Goal: Information Seeking & Learning: Understand process/instructions

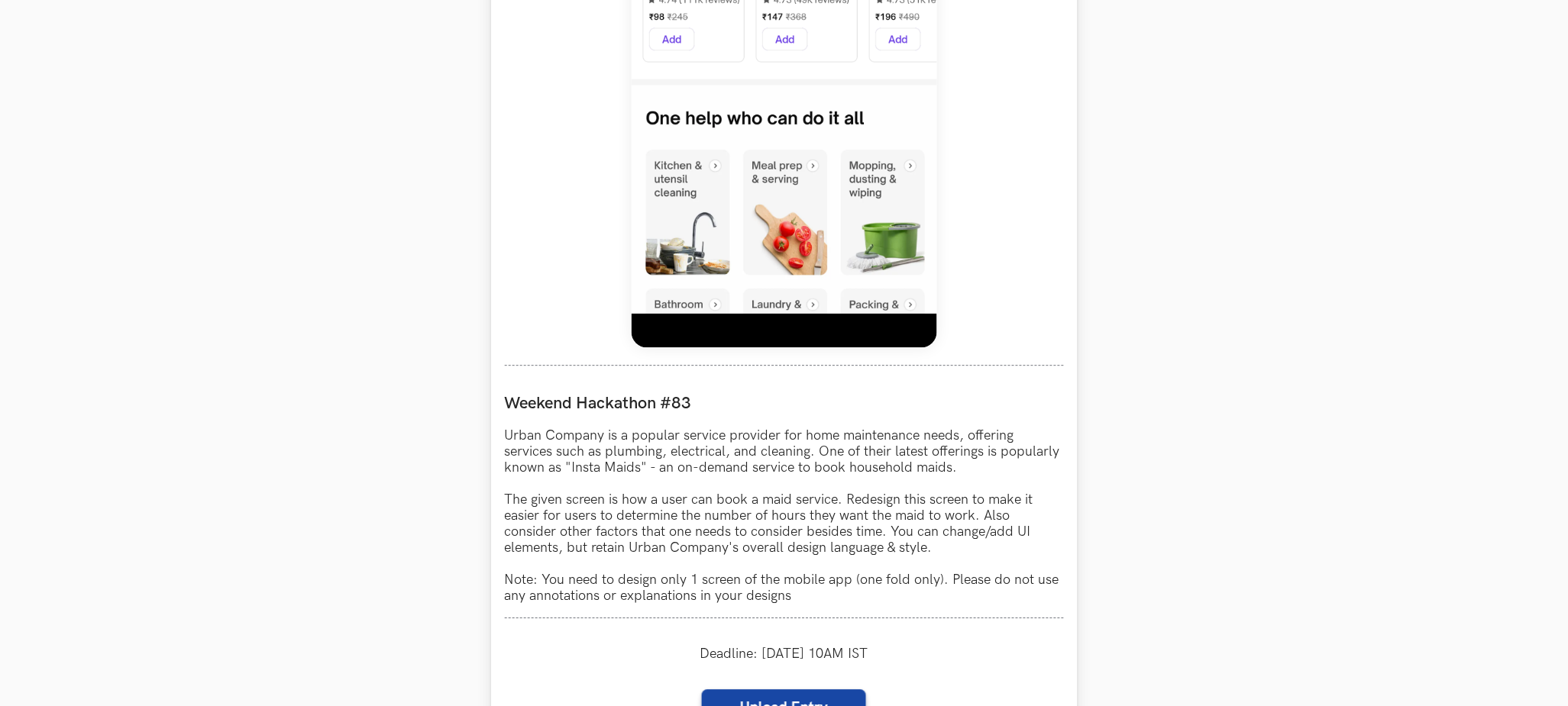
scroll to position [1031, 0]
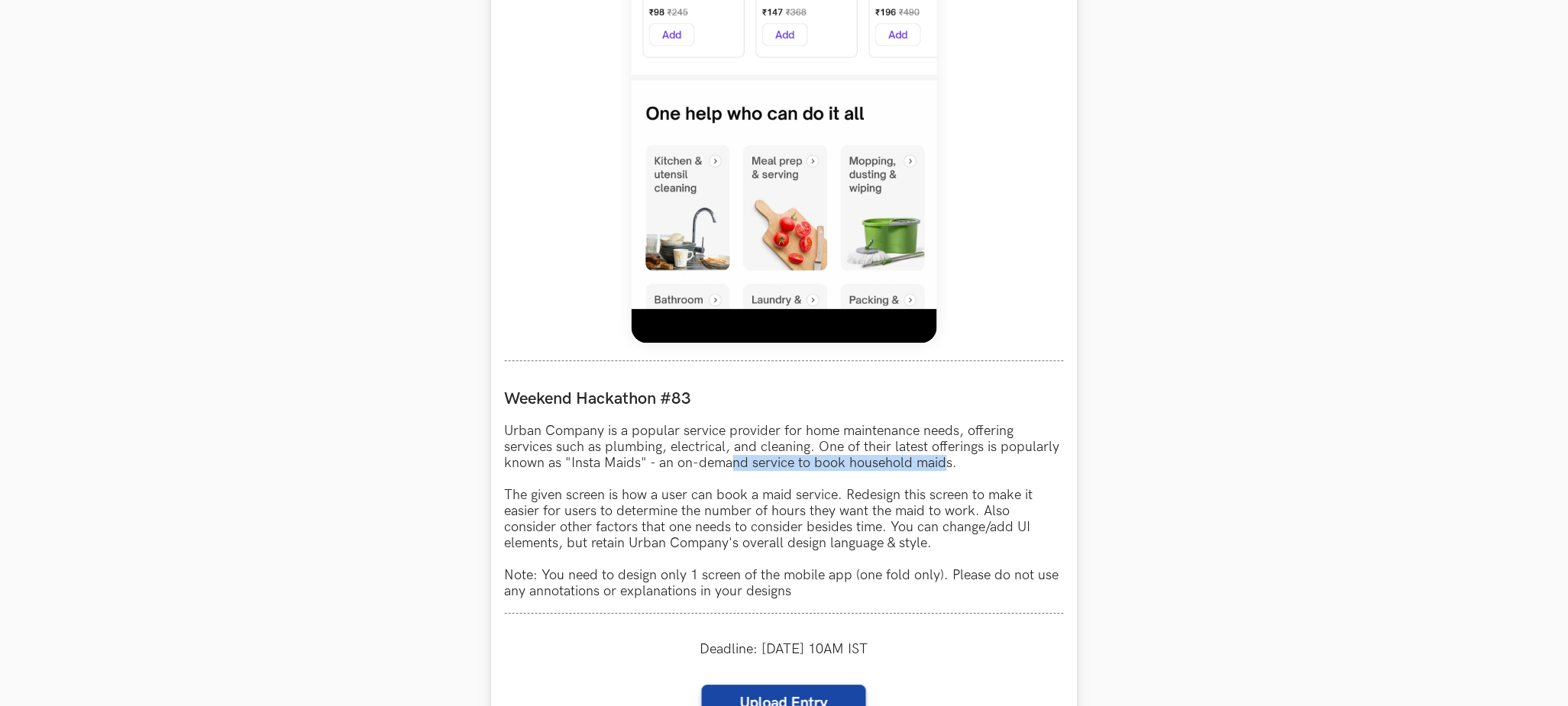
drag, startPoint x: 740, startPoint y: 466, endPoint x: 945, endPoint y: 461, distance: 205.1
click at [945, 461] on p "Urban Company is a popular service provider for home maintenance needs, offerin…" at bounding box center [784, 511] width 559 height 176
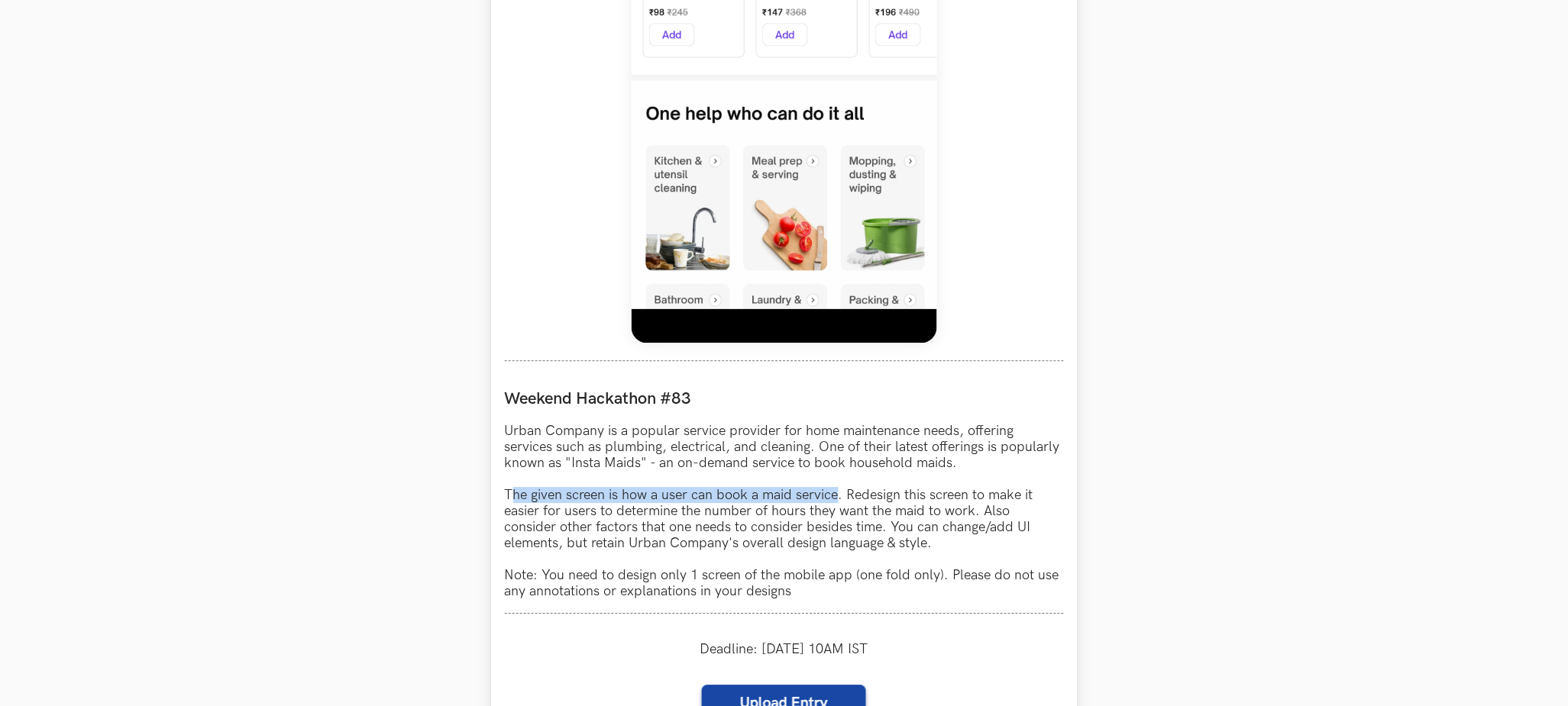
drag, startPoint x: 510, startPoint y: 494, endPoint x: 844, endPoint y: 494, distance: 334.0
click at [838, 494] on p "Urban Company is a popular service provider for home maintenance needs, offerin…" at bounding box center [784, 511] width 559 height 176
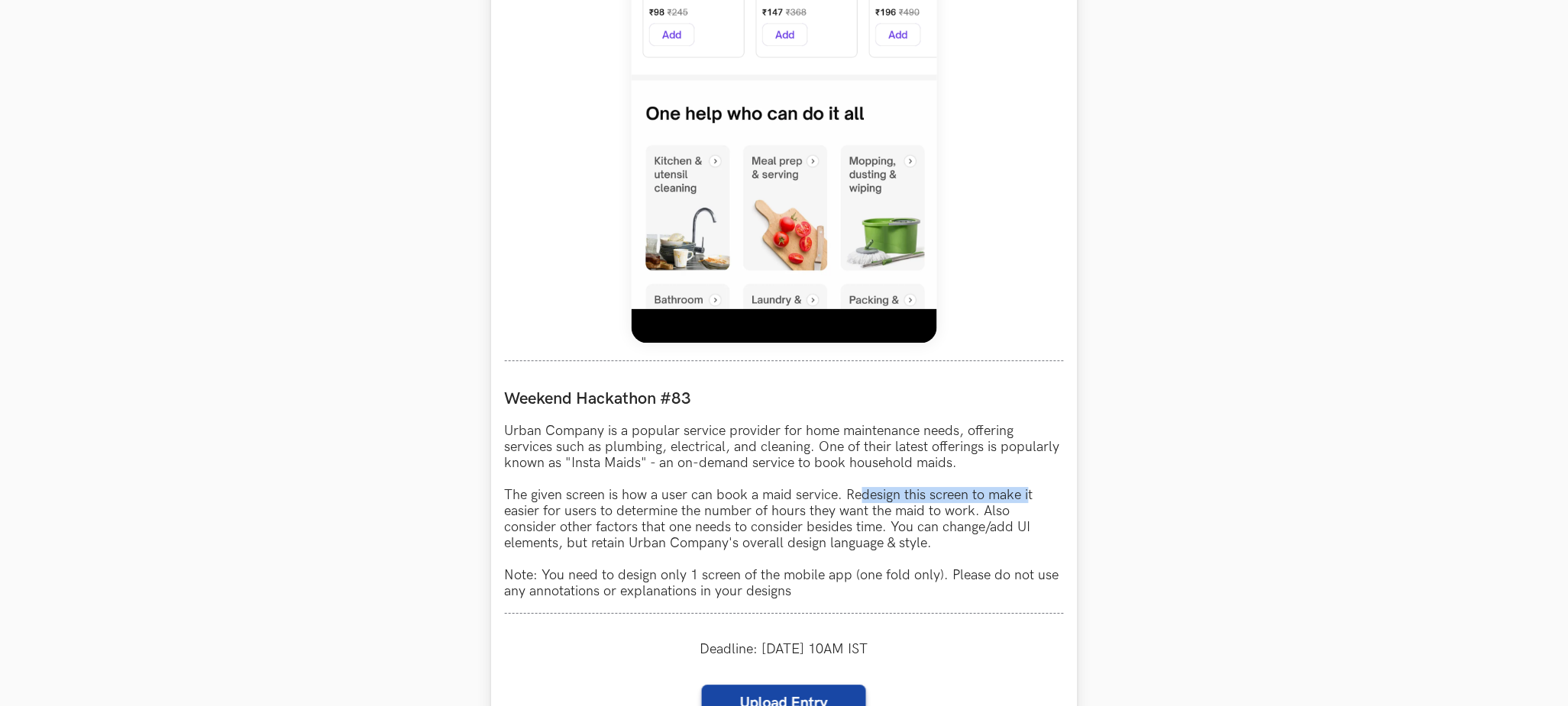
drag, startPoint x: 861, startPoint y: 493, endPoint x: 1035, endPoint y: 500, distance: 174.1
click at [1034, 500] on p "Urban Company is a popular service provider for home maintenance needs, offerin…" at bounding box center [784, 511] width 559 height 176
drag, startPoint x: 545, startPoint y: 506, endPoint x: 433, endPoint y: 505, distance: 112.0
click at [433, 505] on section "Weekend Hackathons One screen, one product, one weekend Use your design chops t…" at bounding box center [784, 263] width 1568 height 2480
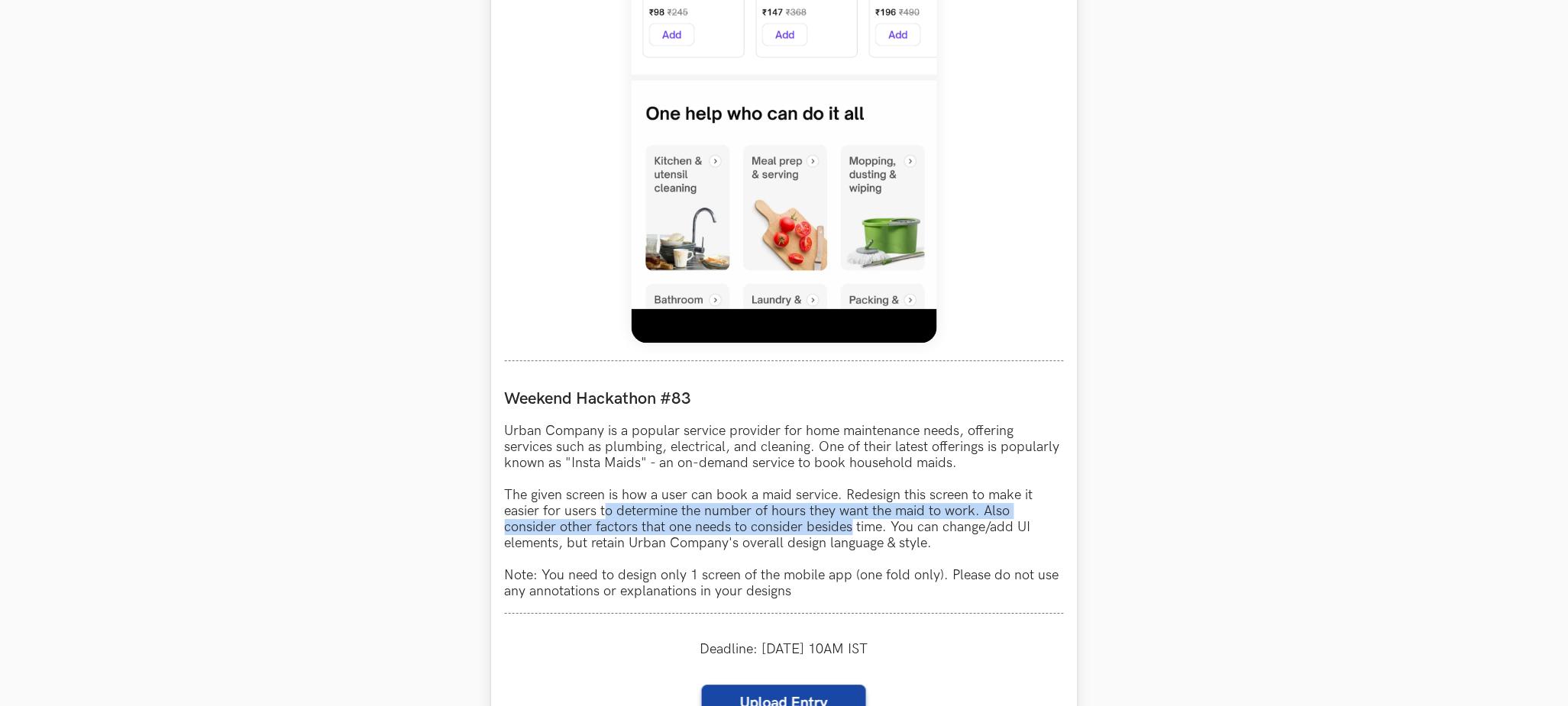
drag, startPoint x: 606, startPoint y: 510, endPoint x: 851, endPoint y: 528, distance: 245.7
click at [851, 528] on p "Urban Company is a popular service provider for home maintenance needs, offerin…" at bounding box center [784, 511] width 559 height 176
click at [864, 516] on p "Urban Company is a popular service provider for home maintenance needs, offerin…" at bounding box center [784, 511] width 559 height 176
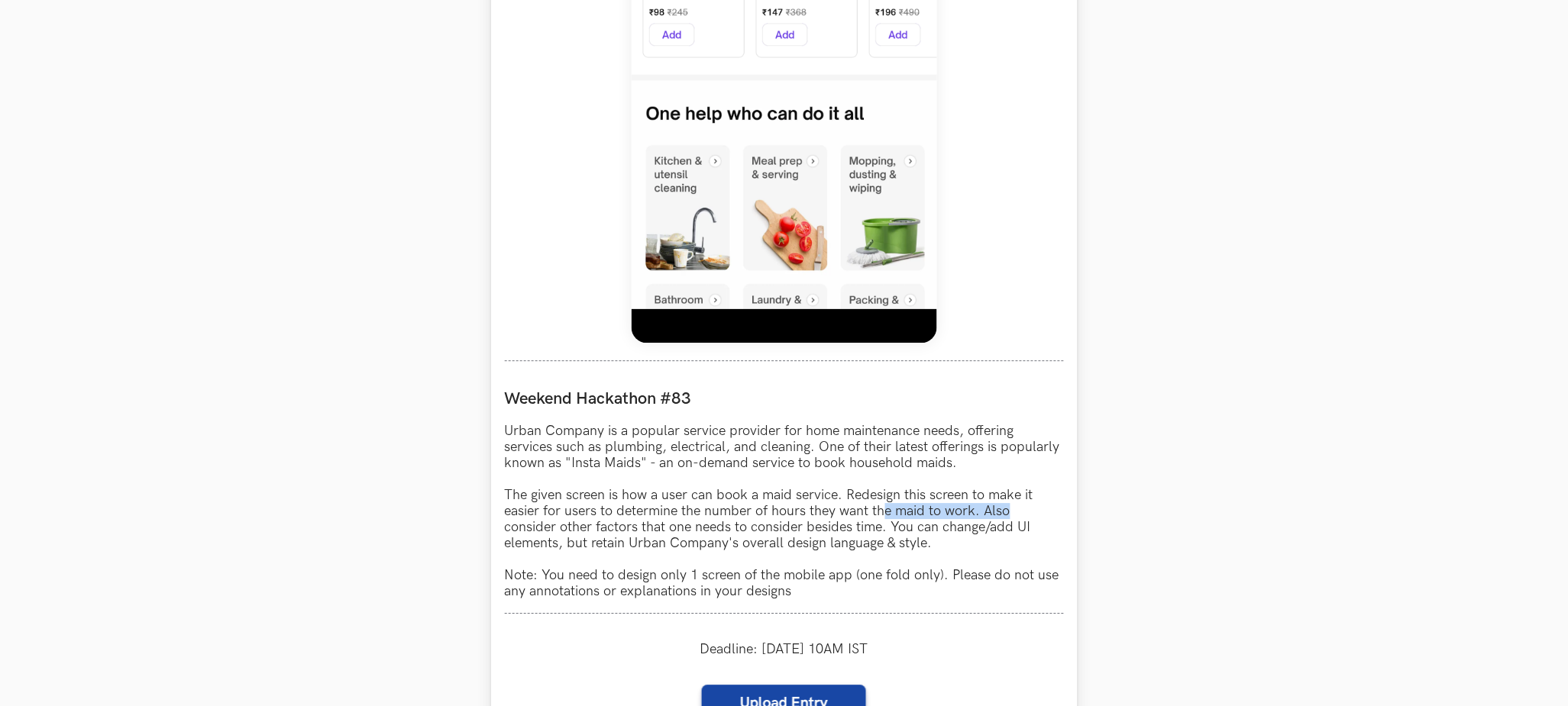
drag, startPoint x: 900, startPoint y: 510, endPoint x: 1010, endPoint y: 510, distance: 110.0
click at [1009, 510] on p "Urban Company is a popular service provider for home maintenance needs, offerin…" at bounding box center [784, 511] width 559 height 176
drag, startPoint x: 518, startPoint y: 527, endPoint x: 762, endPoint y: 530, distance: 244.0
click at [747, 529] on p "Urban Company is a popular service provider for home maintenance needs, offerin…" at bounding box center [784, 511] width 559 height 176
click at [741, 526] on p "Urban Company is a popular service provider for home maintenance needs, offerin…" at bounding box center [784, 511] width 559 height 176
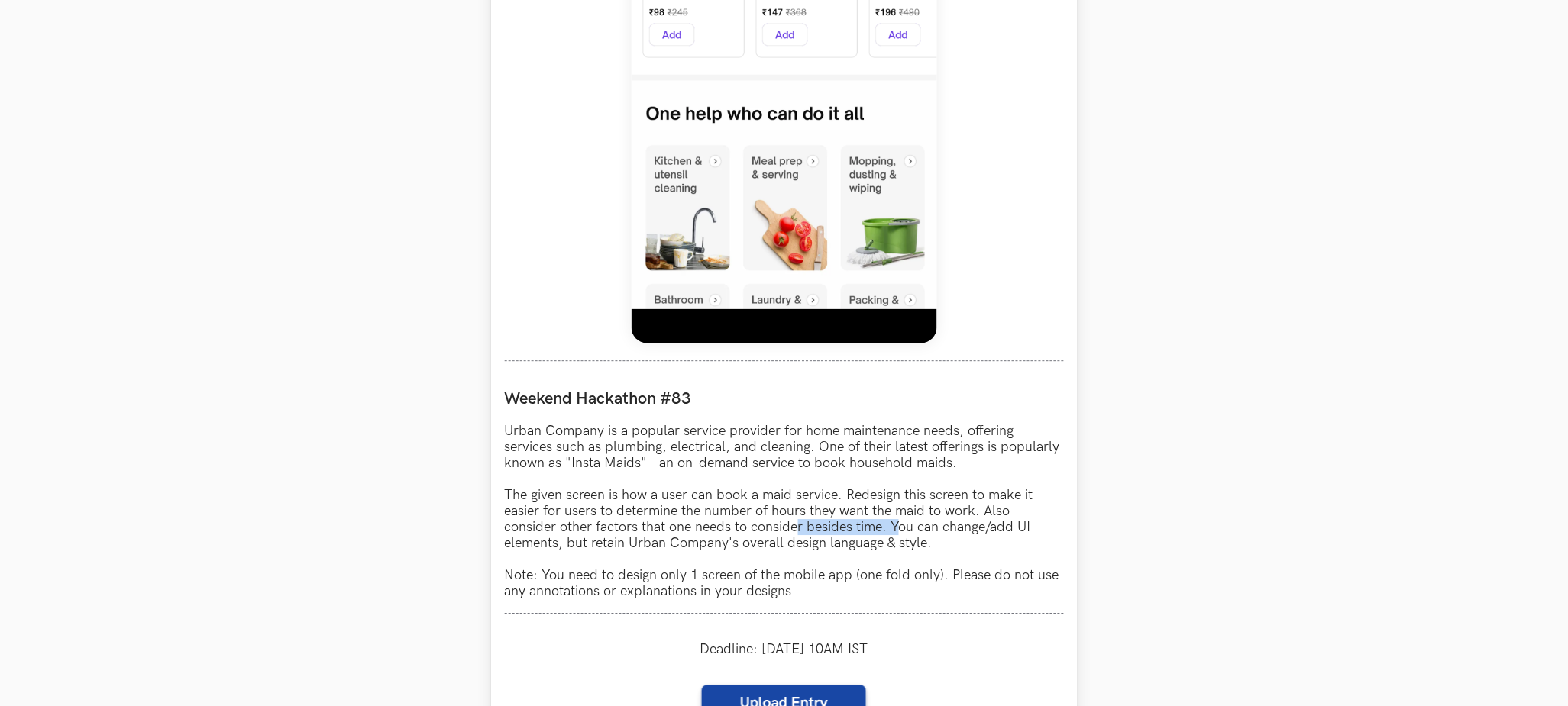
drag, startPoint x: 795, startPoint y: 527, endPoint x: 901, endPoint y: 530, distance: 106.0
click at [896, 530] on p "Urban Company is a popular service provider for home maintenance needs, offerin…" at bounding box center [784, 511] width 559 height 176
drag, startPoint x: 929, startPoint y: 531, endPoint x: 1022, endPoint y: 528, distance: 93.0
click at [1022, 528] on p "Urban Company is a popular service provider for home maintenance needs, offerin…" at bounding box center [784, 511] width 559 height 176
drag, startPoint x: 893, startPoint y: 533, endPoint x: 1026, endPoint y: 527, distance: 133.1
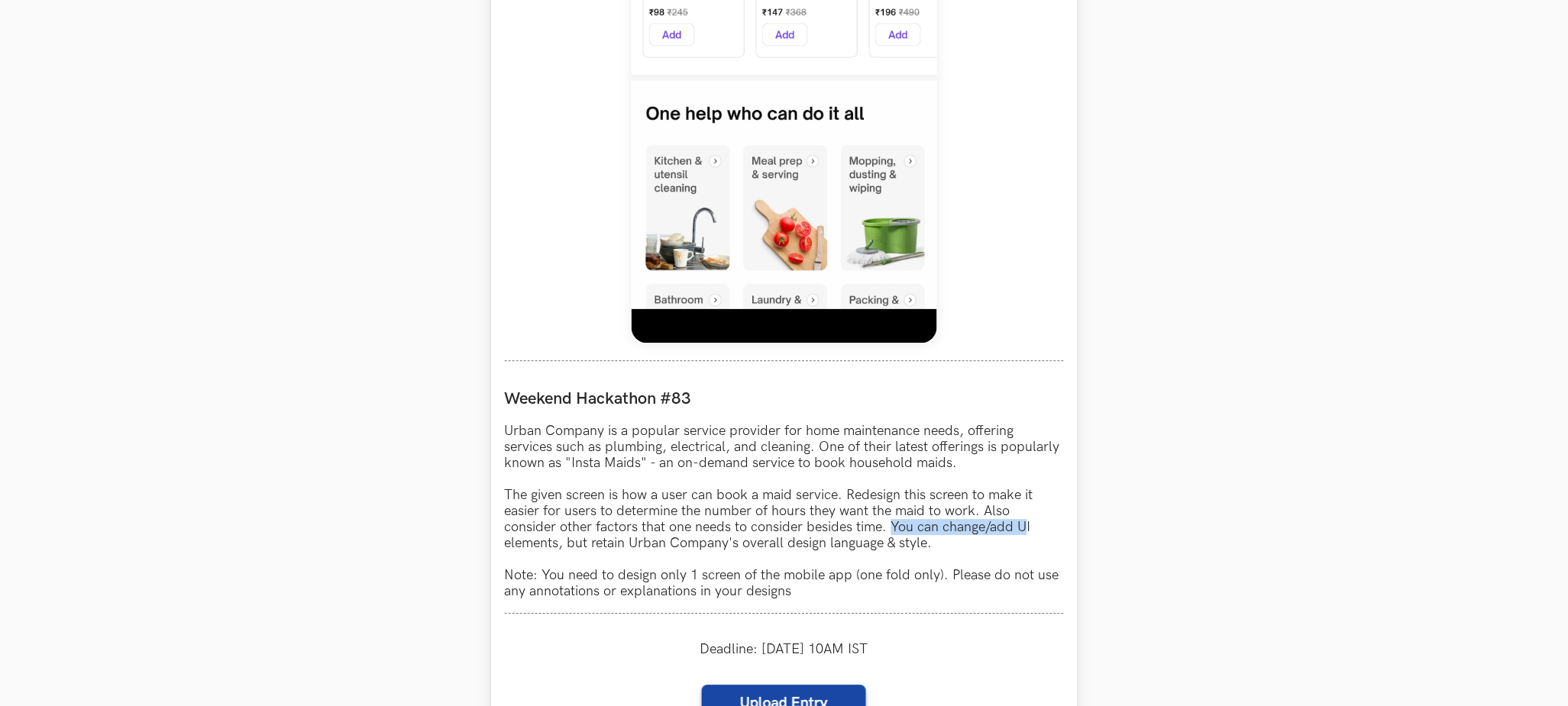
click at [1026, 527] on p "Urban Company is a popular service provider for home maintenance needs, offerin…" at bounding box center [784, 511] width 559 height 176
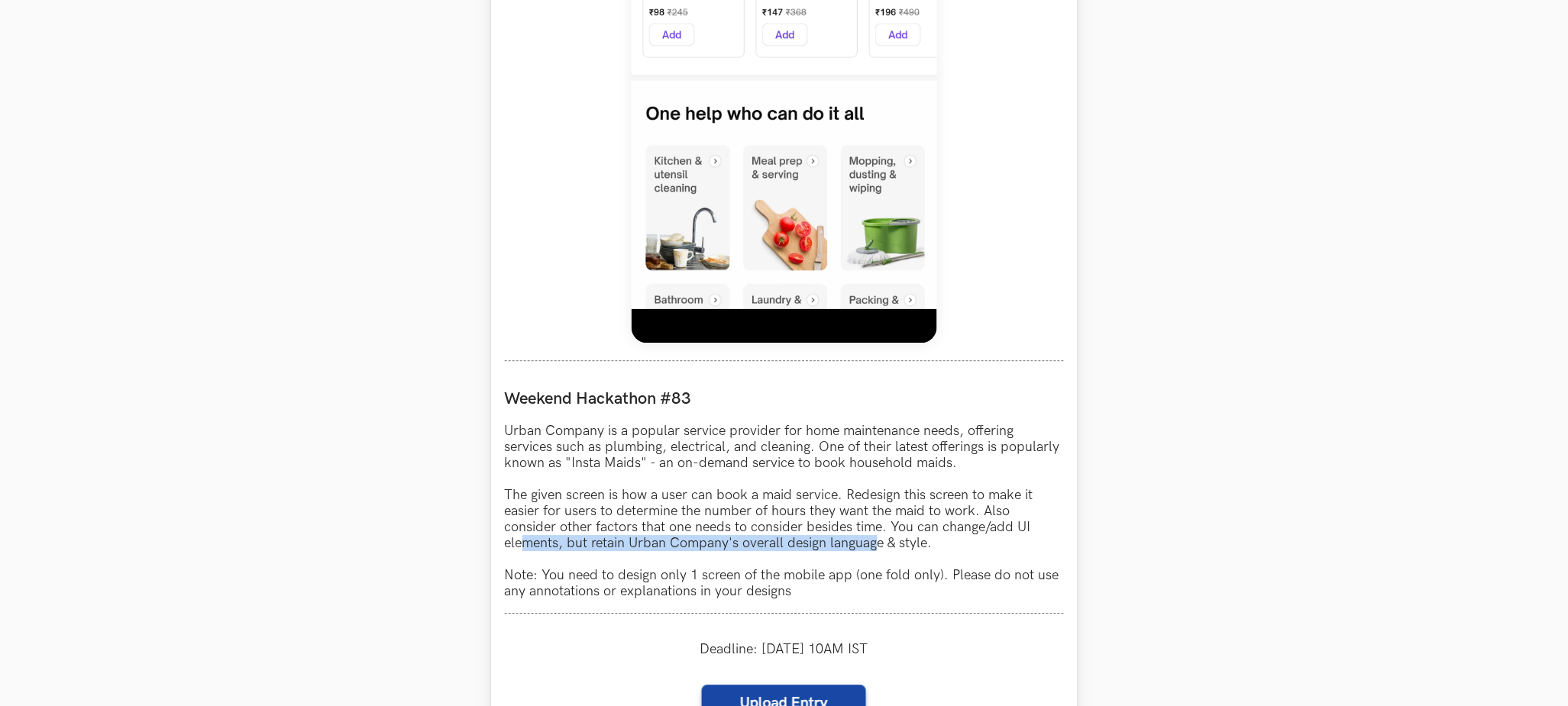
drag, startPoint x: 524, startPoint y: 543, endPoint x: 950, endPoint y: 544, distance: 426.0
click at [886, 543] on p "Urban Company is a popular service provider for home maintenance needs, offerin…" at bounding box center [784, 511] width 559 height 176
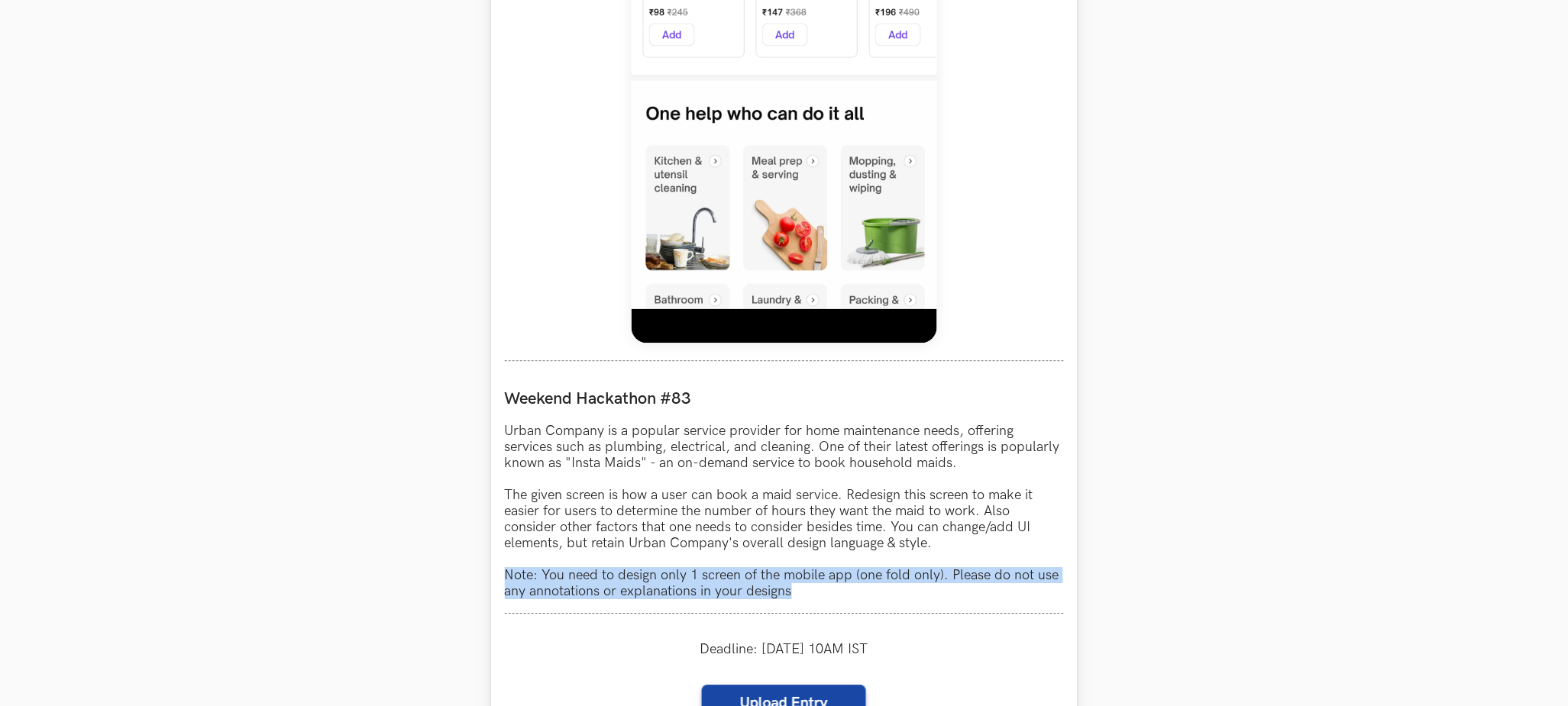
drag, startPoint x: 504, startPoint y: 580, endPoint x: 849, endPoint y: 591, distance: 345.2
click at [844, 591] on p "Urban Company is a popular service provider for home maintenance needs, offerin…" at bounding box center [784, 511] width 559 height 176
click at [914, 582] on p "Urban Company is a popular service provider for home maintenance needs, offerin…" at bounding box center [784, 511] width 559 height 176
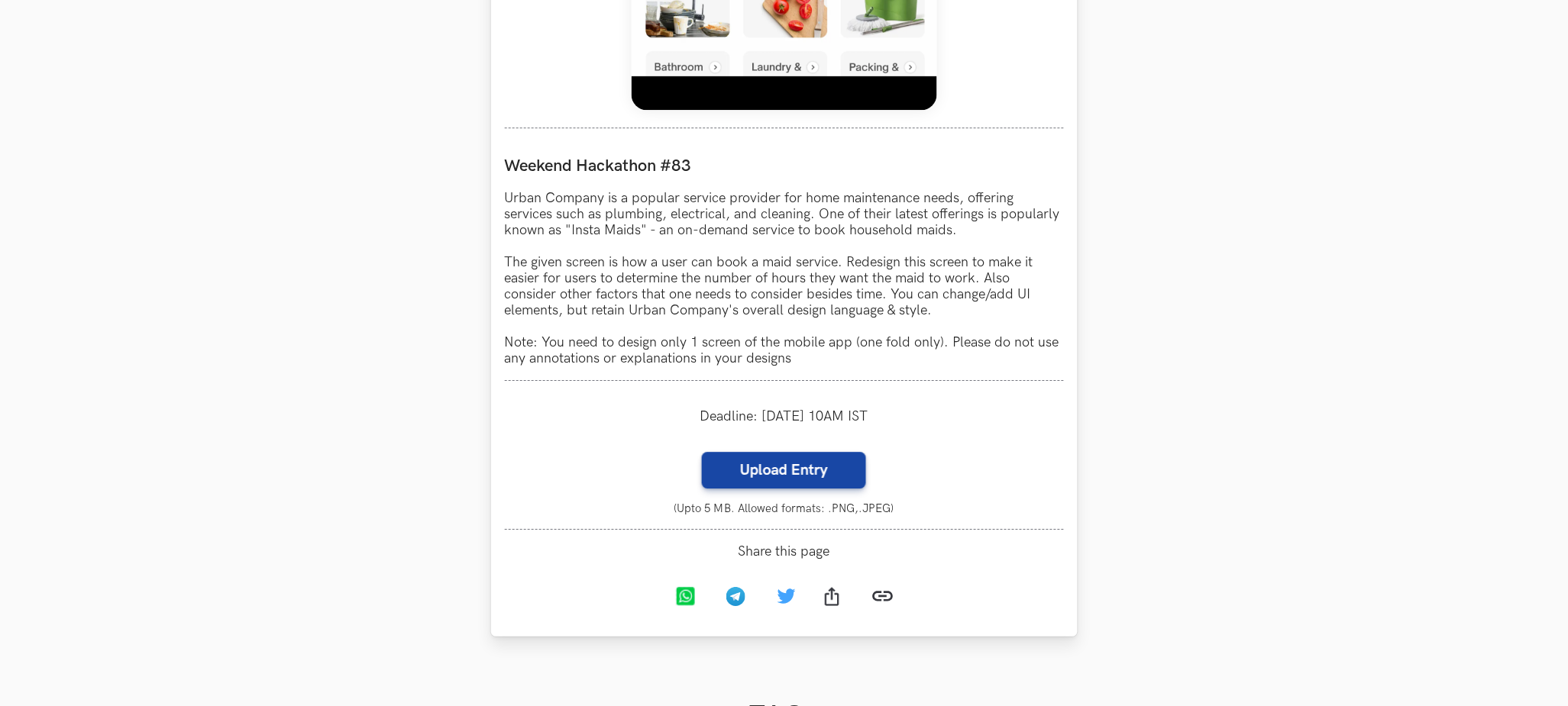
scroll to position [1260, 0]
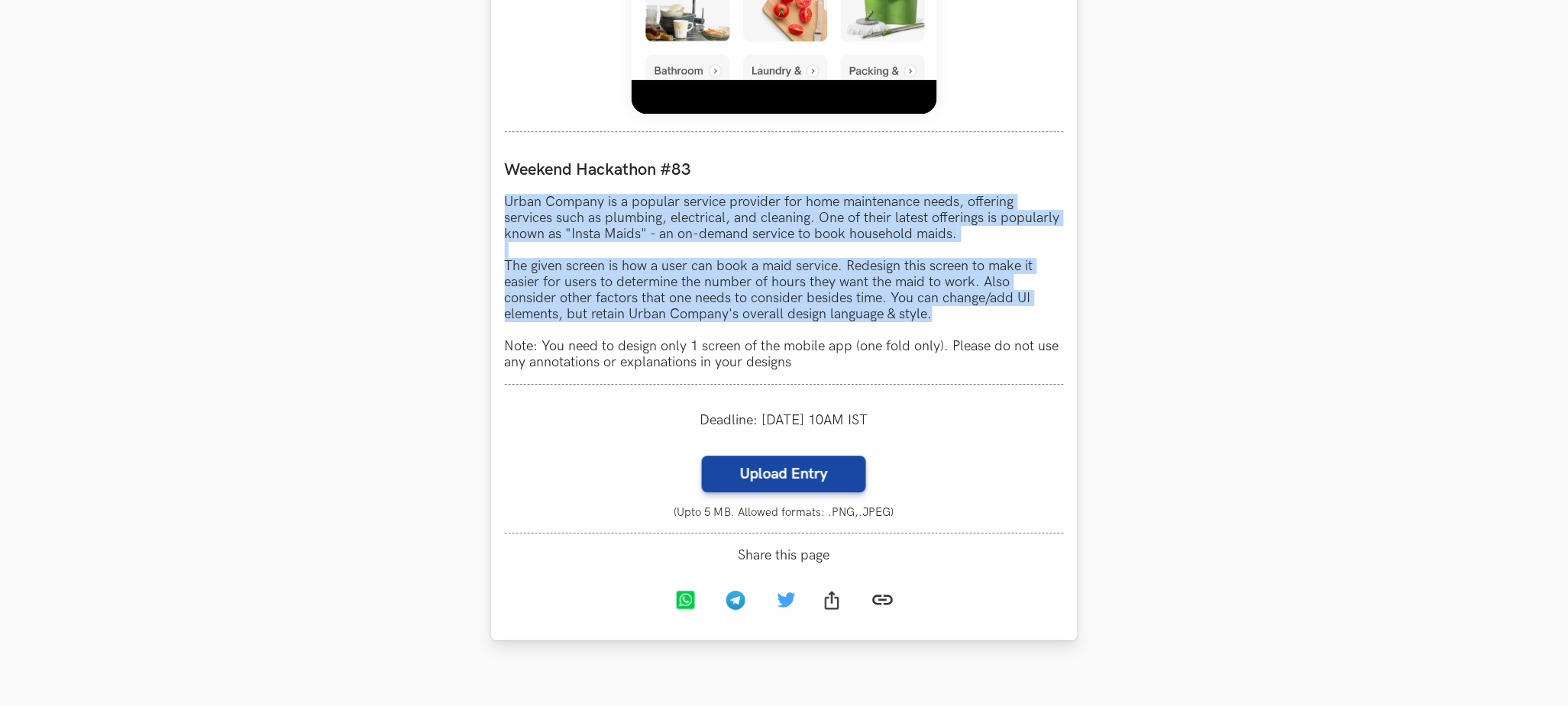
drag, startPoint x: 504, startPoint y: 196, endPoint x: 940, endPoint y: 319, distance: 453.0
click at [940, 319] on p "Urban Company is a popular service provider for home maintenance needs, offerin…" at bounding box center [784, 281] width 559 height 176
copy p "Urban Company is a popular service provider for home maintenance needs, offerin…"
